Goal: Information Seeking & Learning: Learn about a topic

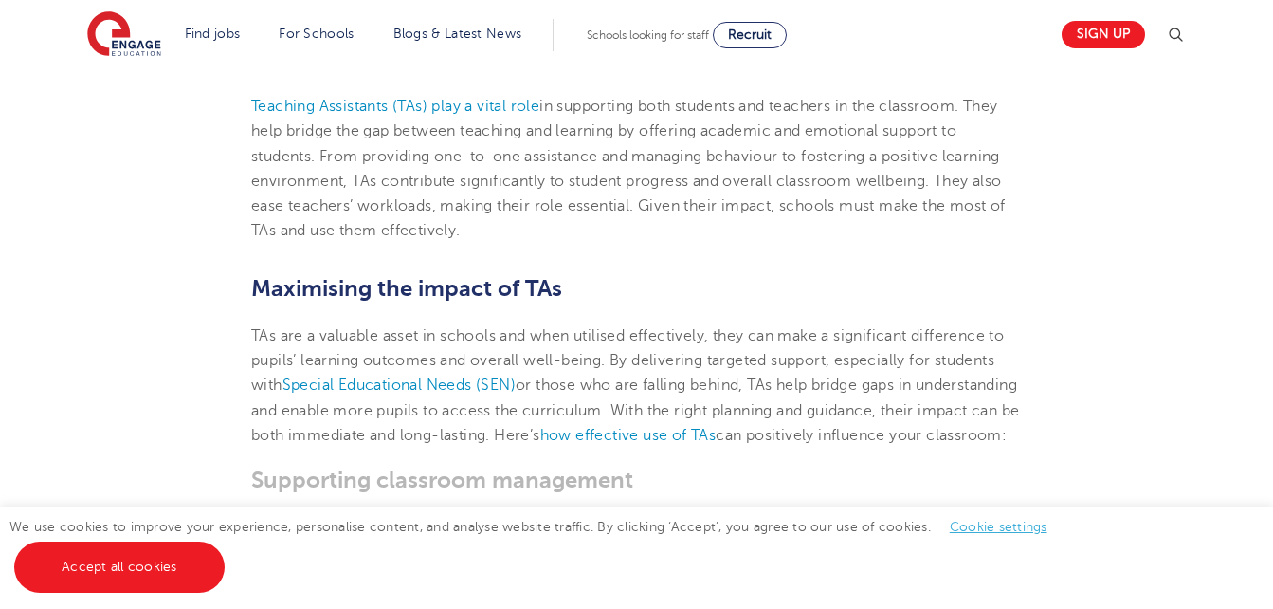
scroll to position [569, 0]
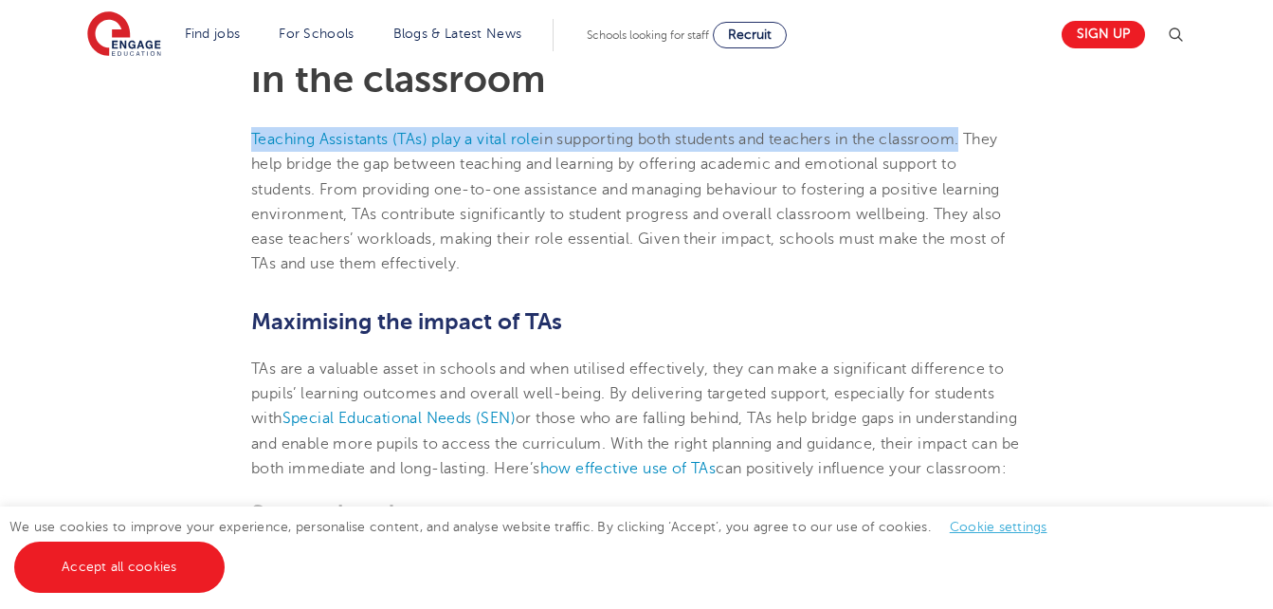
drag, startPoint x: 248, startPoint y: 126, endPoint x: 974, endPoint y: 141, distance: 726.3
copy p "Teaching Assistants (TAs) play a vital role in supporting both students and tea…"
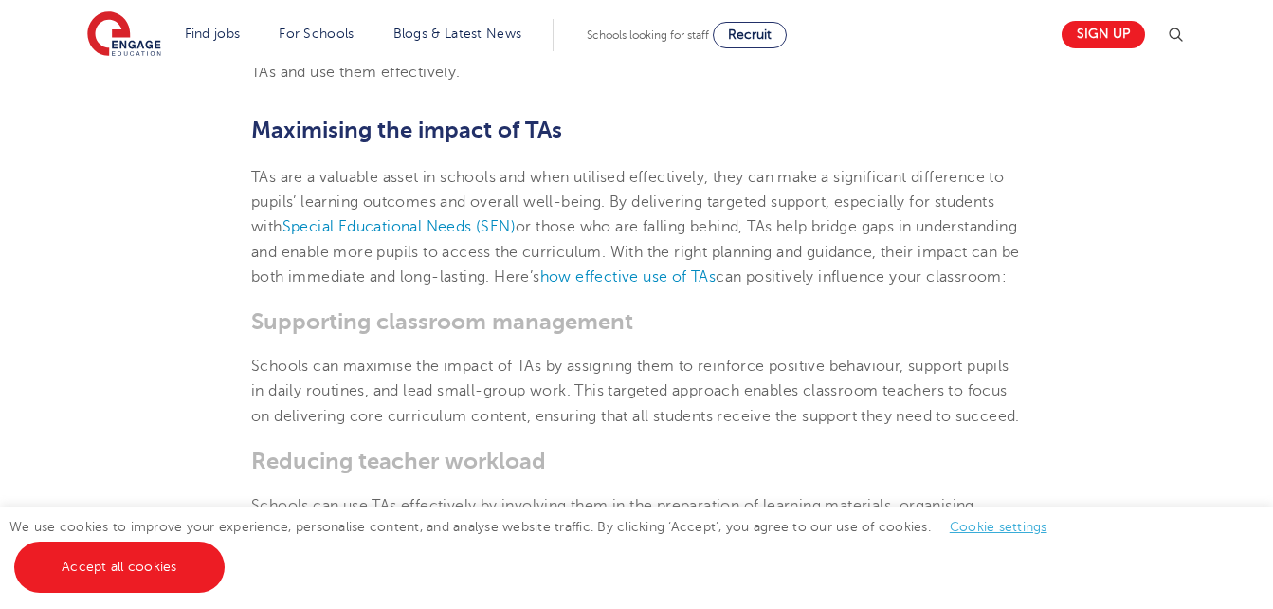
scroll to position [948, 0]
